Goal: Find specific page/section: Find specific page/section

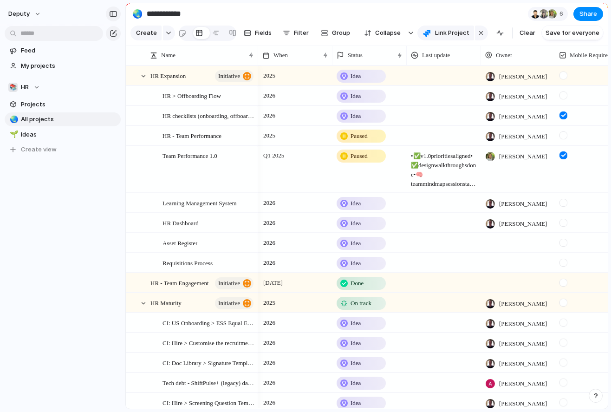
click at [112, 11] on div "button" at bounding box center [113, 14] width 8 height 7
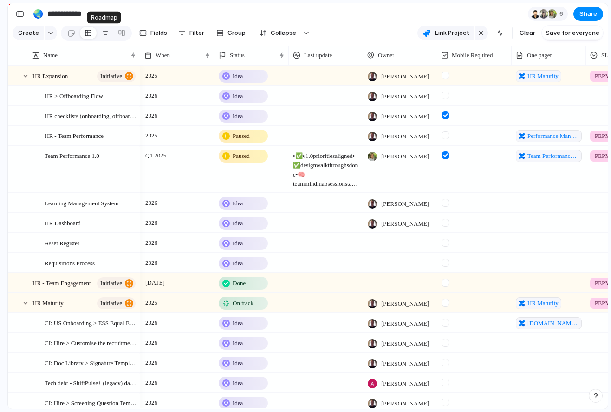
click at [105, 32] on div at bounding box center [104, 33] width 7 height 15
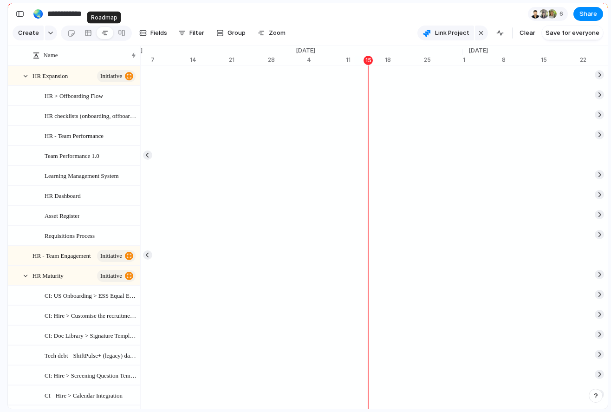
scroll to position [0, 5961]
click at [89, 33] on div at bounding box center [88, 33] width 7 height 15
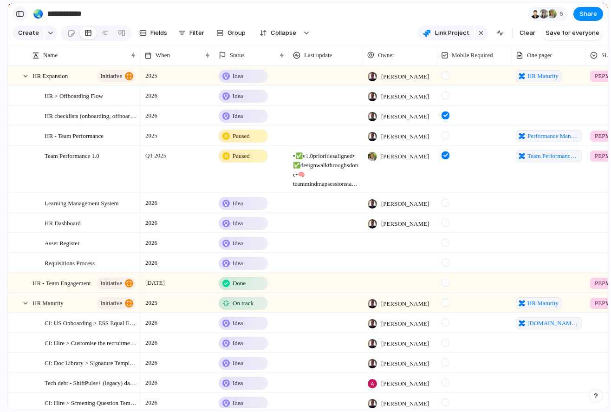
click at [22, 11] on div "button" at bounding box center [20, 14] width 8 height 7
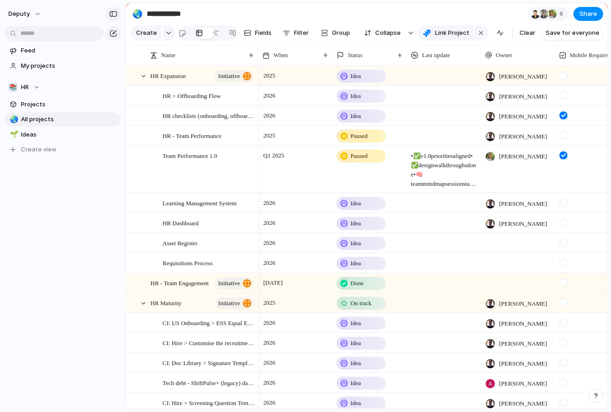
click at [117, 12] on div "button" at bounding box center [113, 14] width 8 height 7
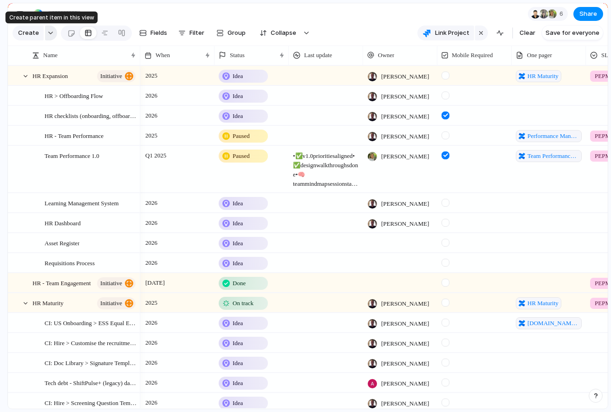
click at [49, 33] on div "button" at bounding box center [50, 33] width 7 height 4
click at [46, 33] on div "Theme Launch Goal Objective Key result Initiative Workstream Project Customize" at bounding box center [305, 206] width 611 height 412
